Goal: Use online tool/utility: Utilize a website feature to perform a specific function

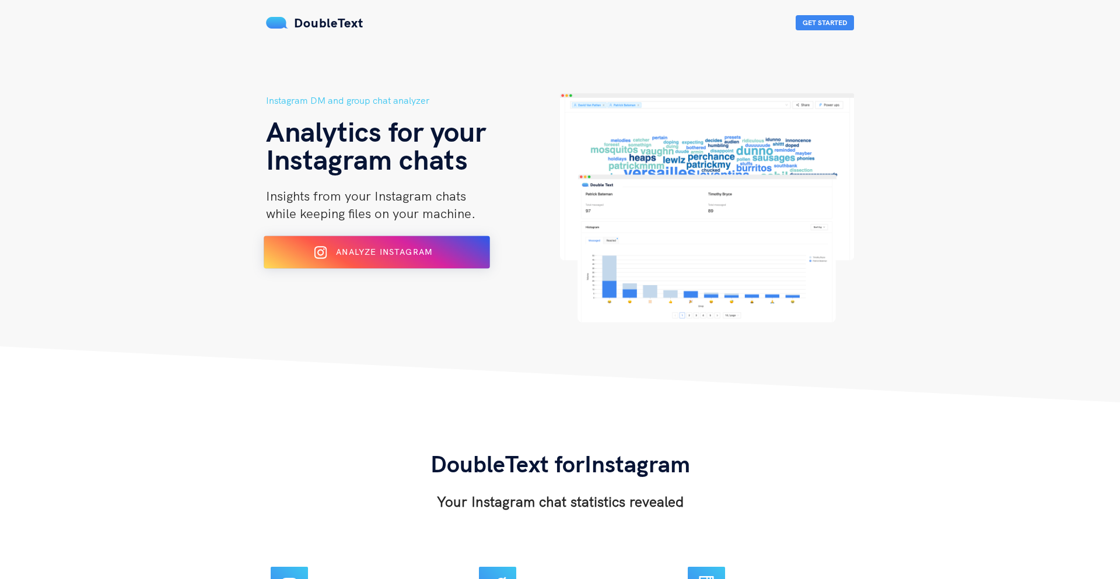
click at [442, 256] on div "Analyze Instagram" at bounding box center [377, 252] width 184 height 19
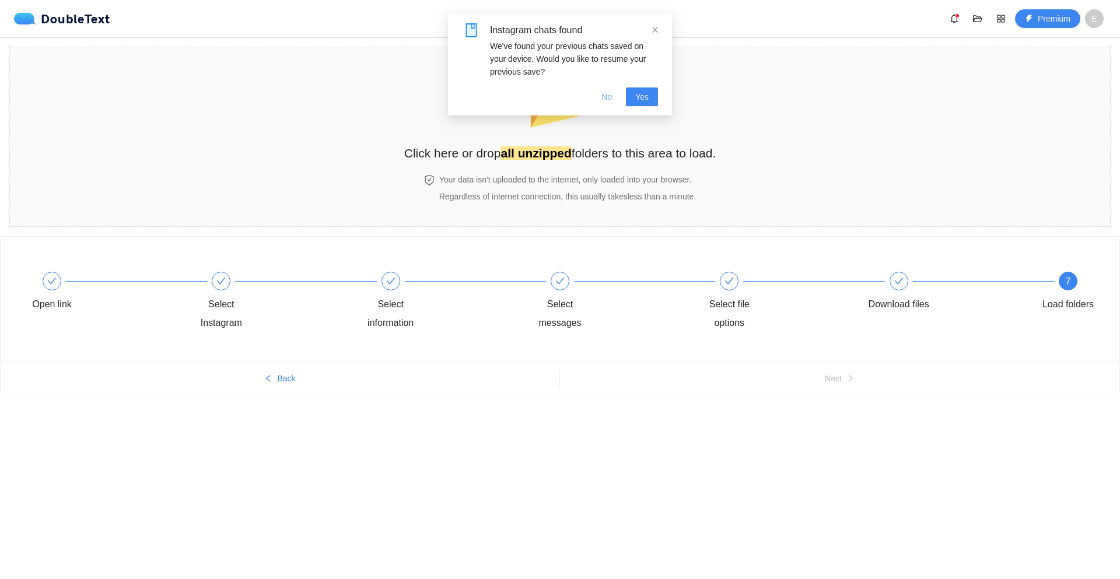
click at [602, 97] on span "No" at bounding box center [606, 96] width 11 height 13
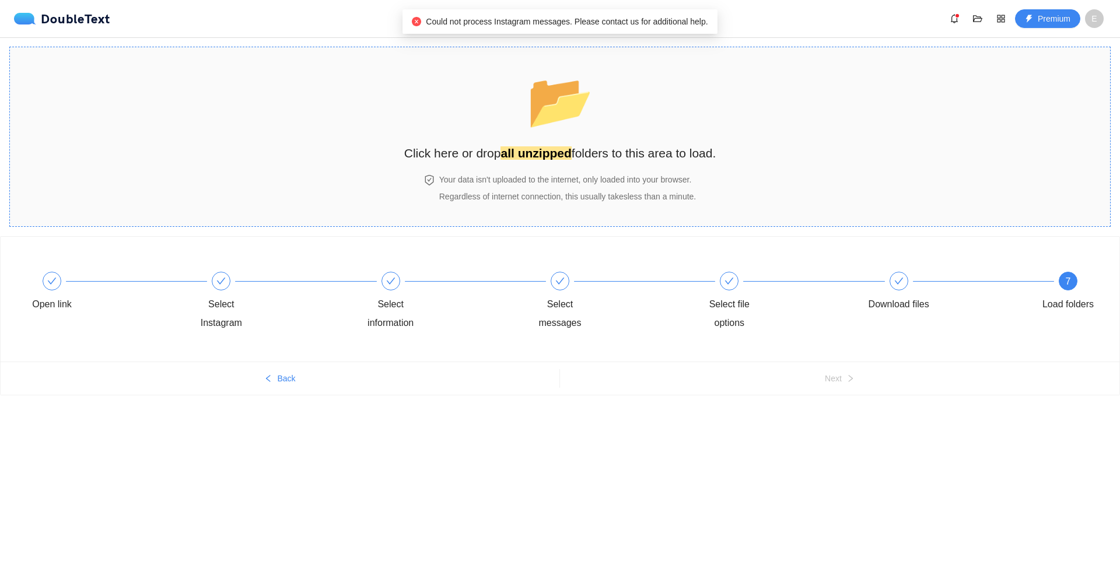
click at [564, 130] on span "📂" at bounding box center [560, 101] width 67 height 60
